Goal: Task Accomplishment & Management: Complete application form

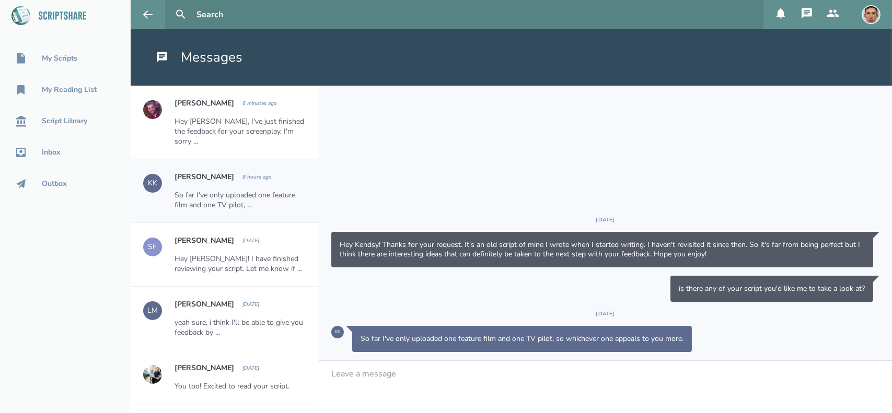
click at [200, 172] on h2 "Kendsy Kendall" at bounding box center [205, 177] width 60 height 10
click at [337, 337] on div "KK" at bounding box center [337, 332] width 13 height 13
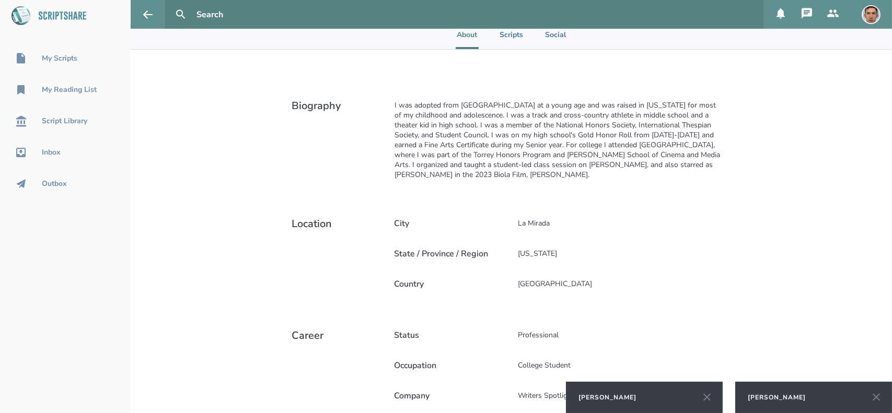
scroll to position [212, 0]
click at [709, 395] on icon at bounding box center [707, 397] width 13 height 13
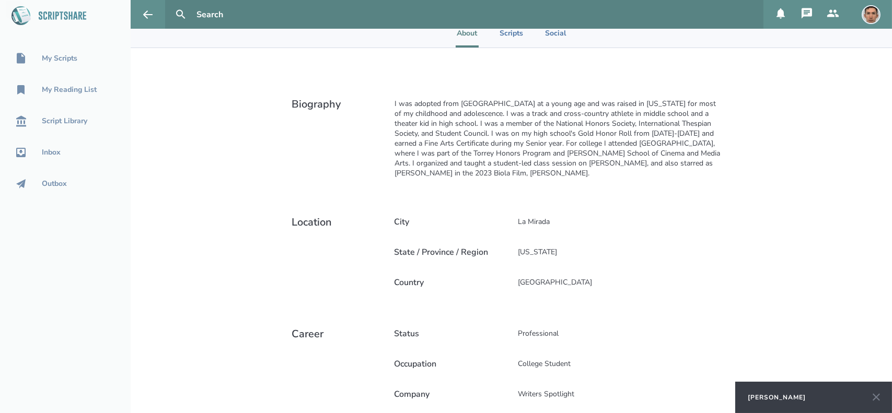
click at [814, 399] on div "[PERSON_NAME]" at bounding box center [813, 397] width 157 height 31
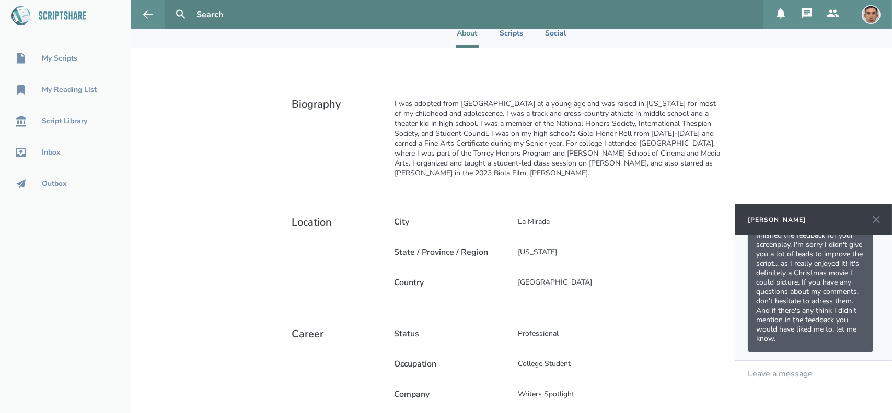
scroll to position [0, 0]
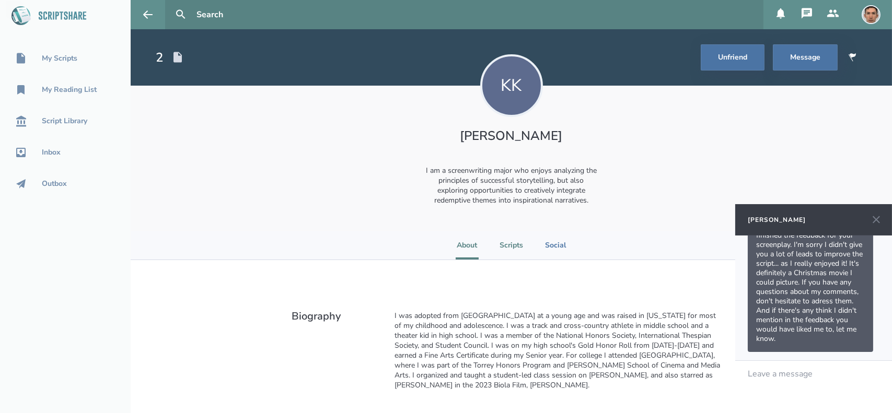
click at [510, 243] on li "Scripts" at bounding box center [512, 245] width 24 height 29
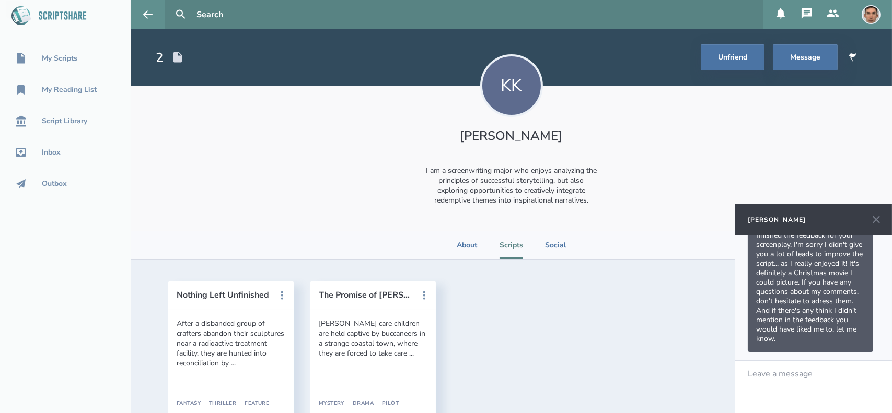
scroll to position [55, 0]
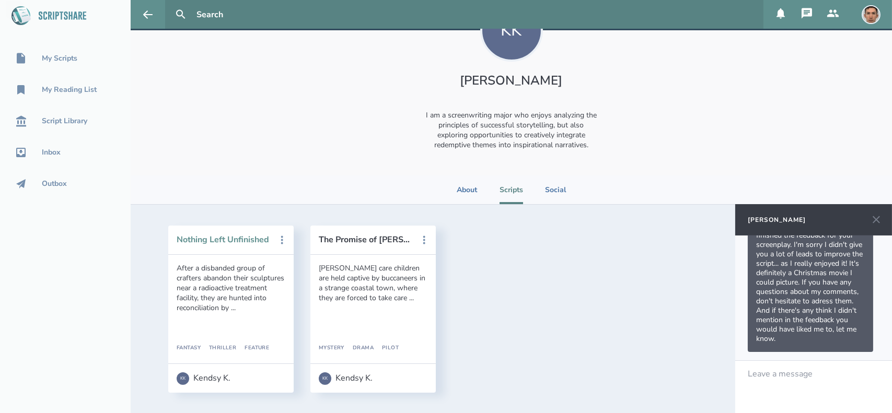
click at [233, 239] on button "Nothing Left Unfinished" at bounding box center [224, 239] width 94 height 9
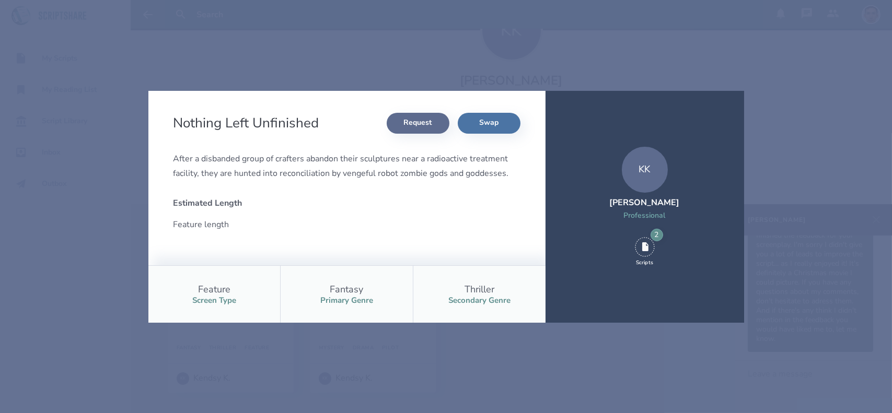
click at [403, 127] on button "Request" at bounding box center [418, 123] width 63 height 21
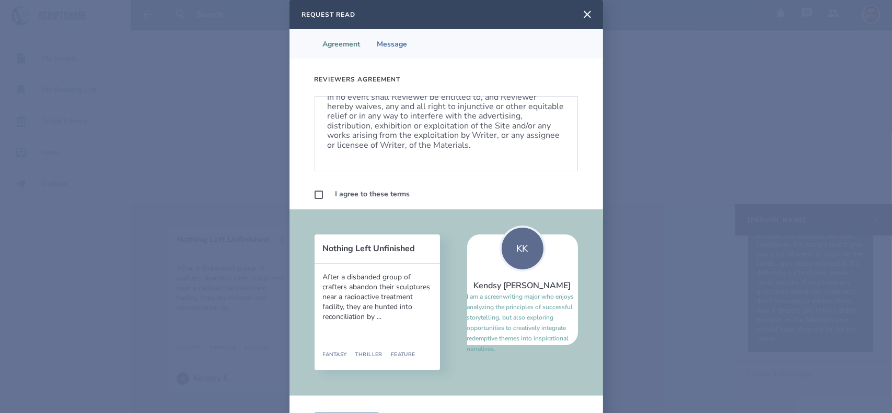
scroll to position [662, 0]
click at [315, 195] on label at bounding box center [319, 195] width 8 height 8
checkbox input "true"
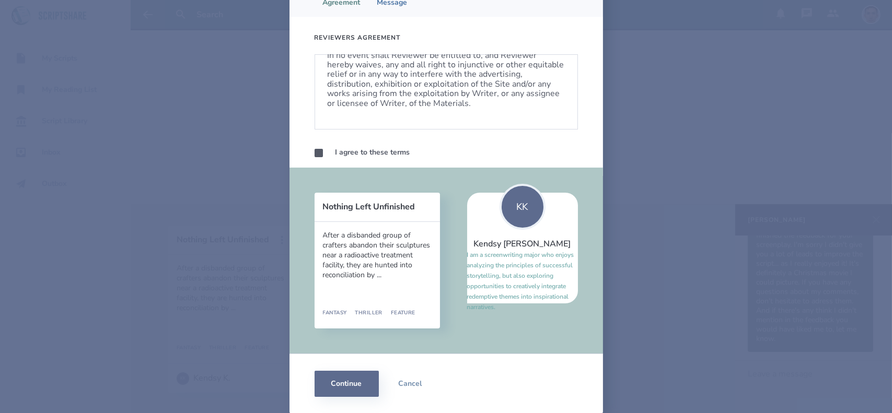
click at [345, 384] on button "Continue" at bounding box center [347, 384] width 64 height 26
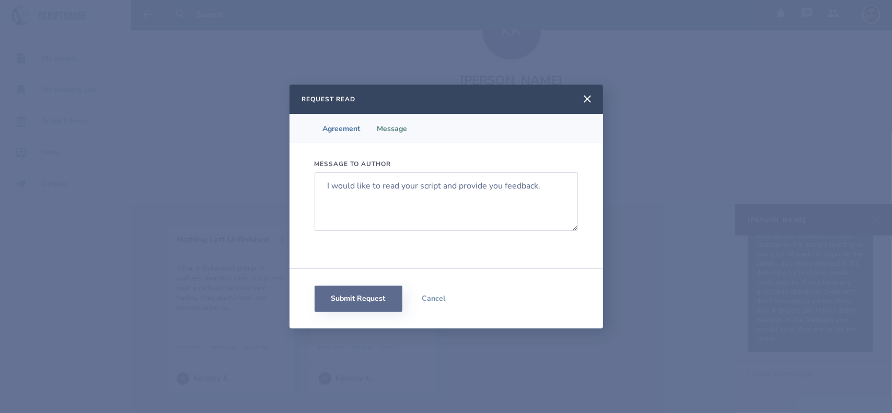
click at [374, 304] on button "Submit Request" at bounding box center [359, 299] width 88 height 26
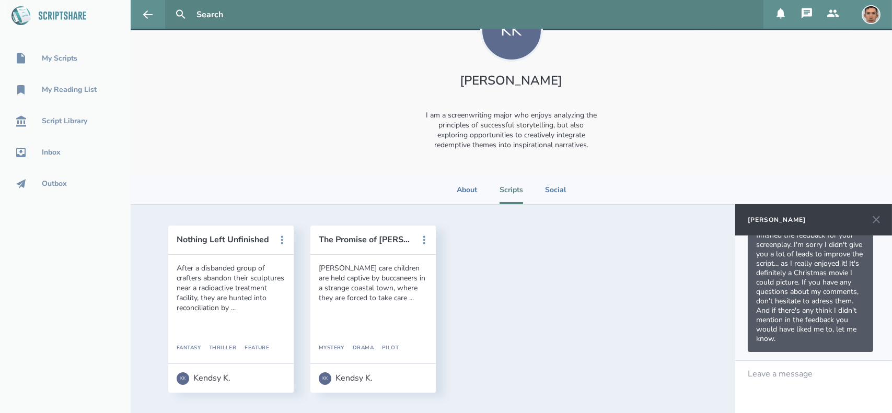
click at [759, 222] on div "[PERSON_NAME]" at bounding box center [777, 220] width 58 height 8
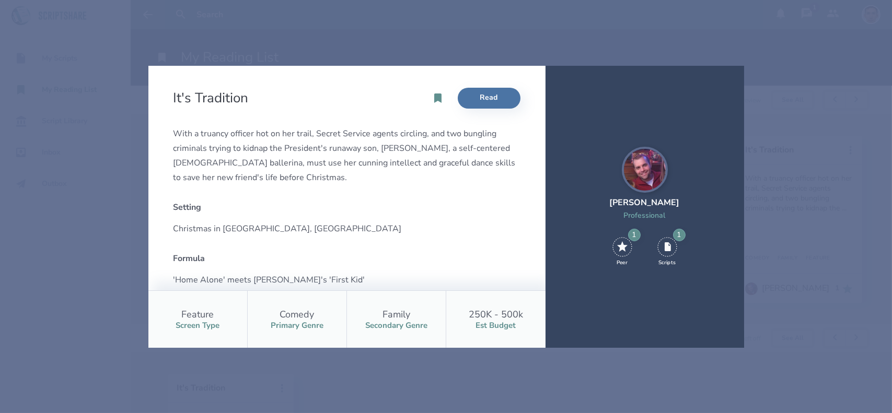
scroll to position [192, 0]
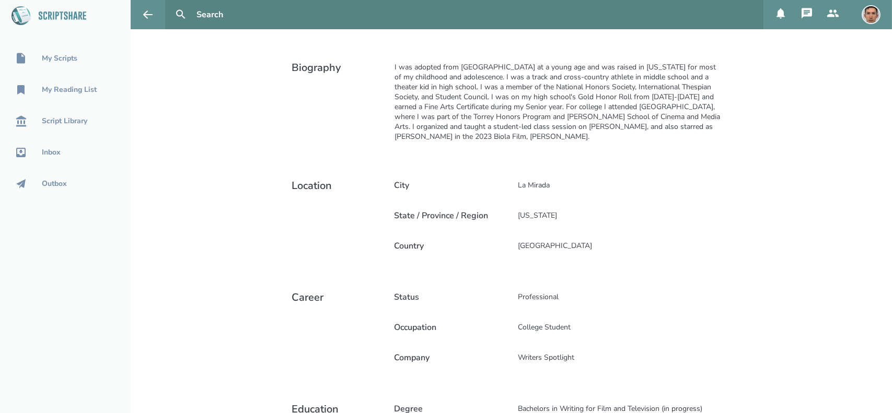
scroll to position [343, 0]
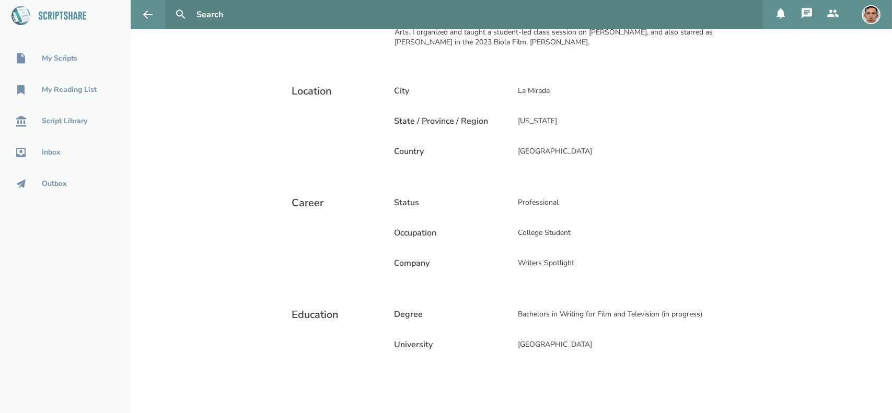
click at [808, 15] on icon at bounding box center [807, 13] width 10 height 10
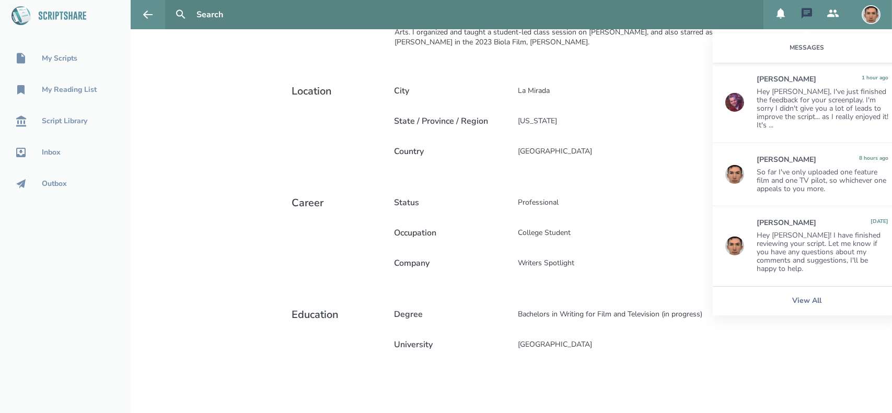
click at [788, 156] on div "Kendsy Kendall" at bounding box center [787, 160] width 60 height 8
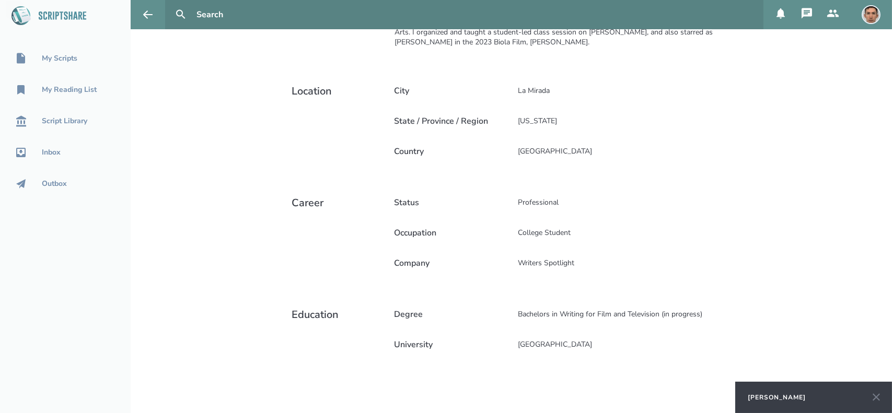
click at [809, 2] on button at bounding box center [807, 14] width 26 height 29
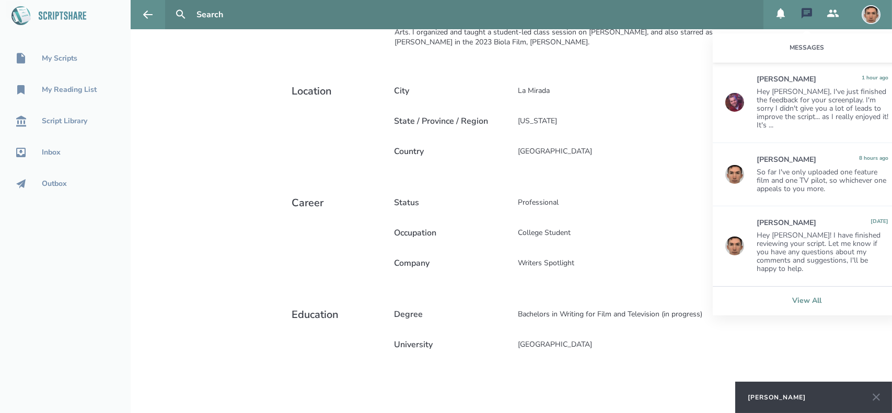
click at [804, 294] on link "View All" at bounding box center [807, 300] width 188 height 29
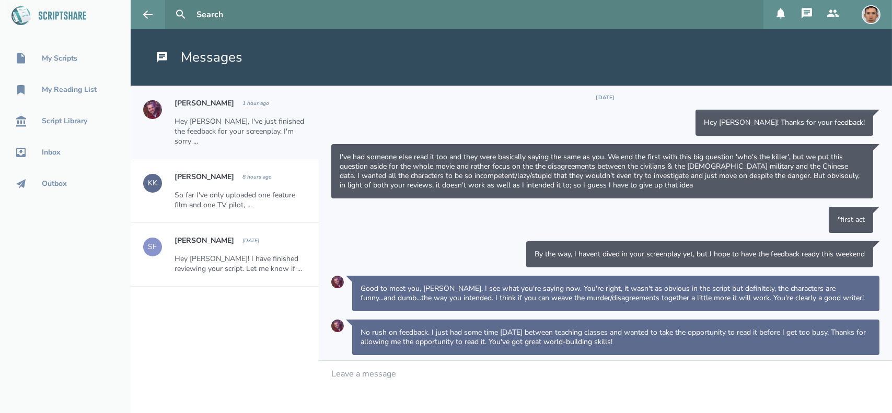
scroll to position [107, 0]
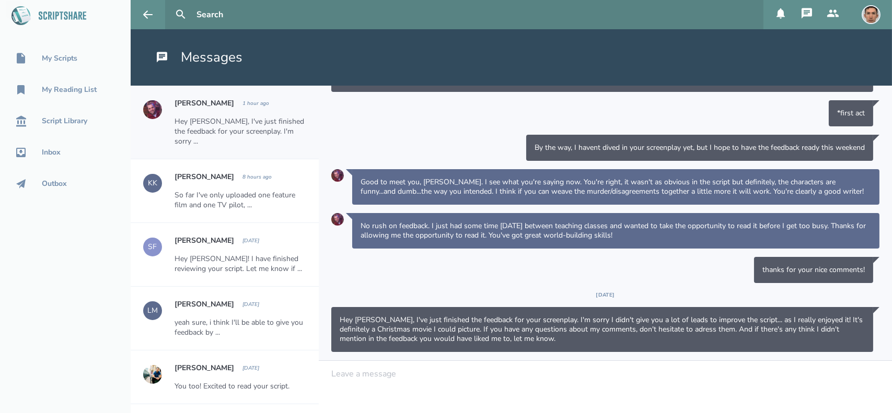
click at [421, 376] on div at bounding box center [606, 374] width 548 height 9
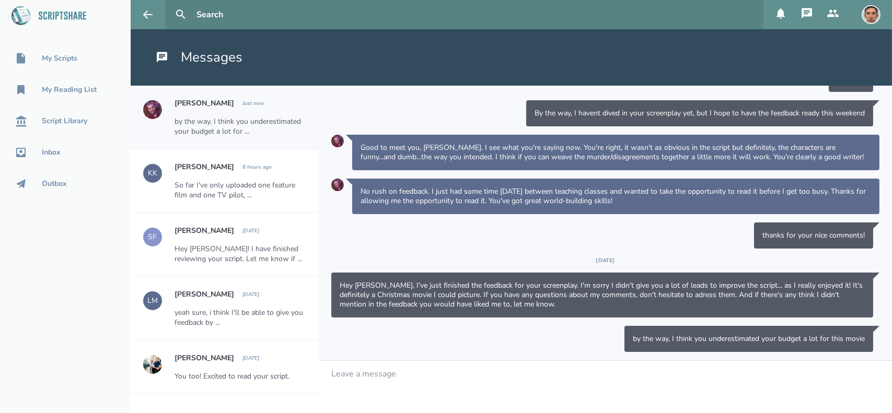
click at [244, 202] on div "Kendsy Kendall 8 hours ago So far I've only uploaded one feature film and one T…" at bounding box center [247, 180] width 144 height 63
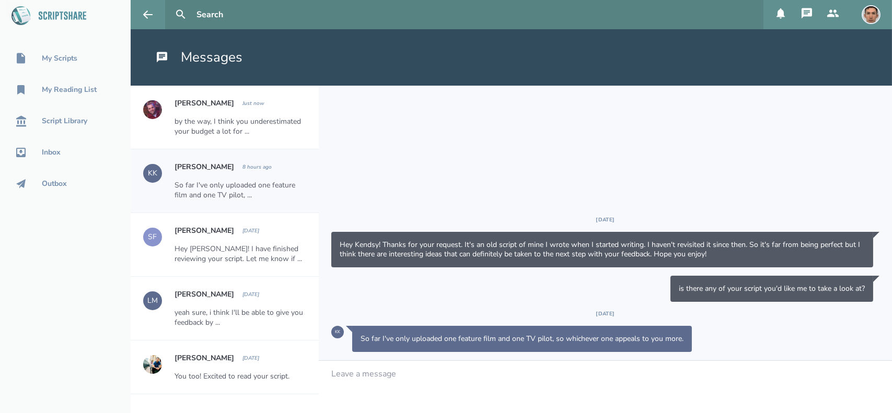
scroll to position [0, 0]
click at [394, 375] on div at bounding box center [606, 374] width 548 height 9
